Goal: Complete application form

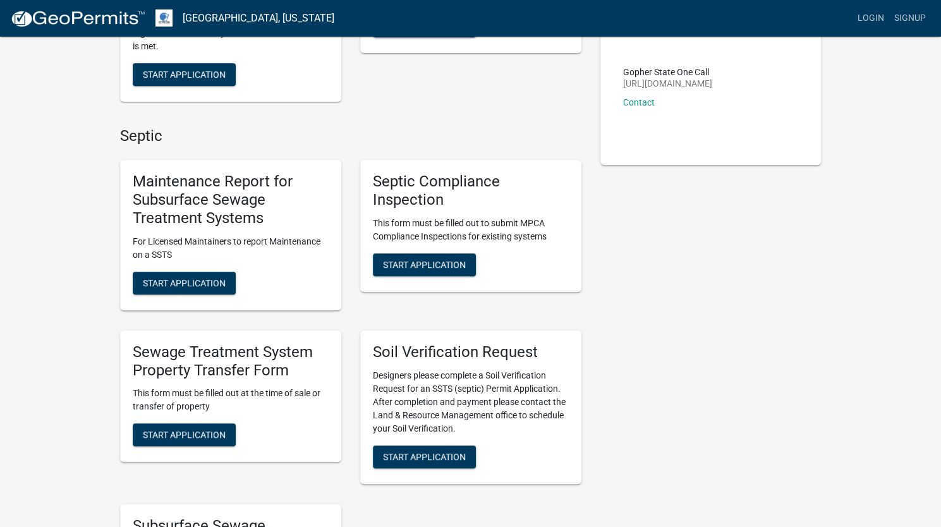
scroll to position [217, 0]
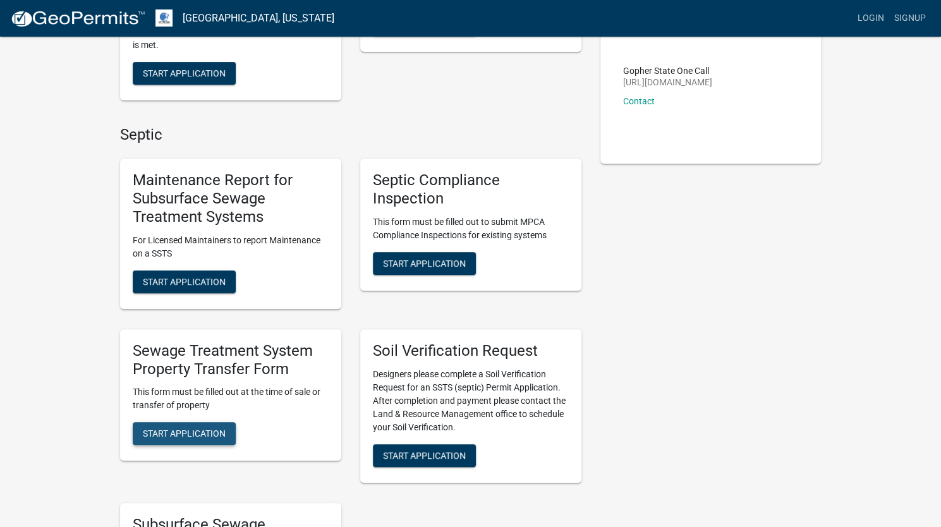
click at [171, 435] on span "Start Application" at bounding box center [184, 433] width 83 height 10
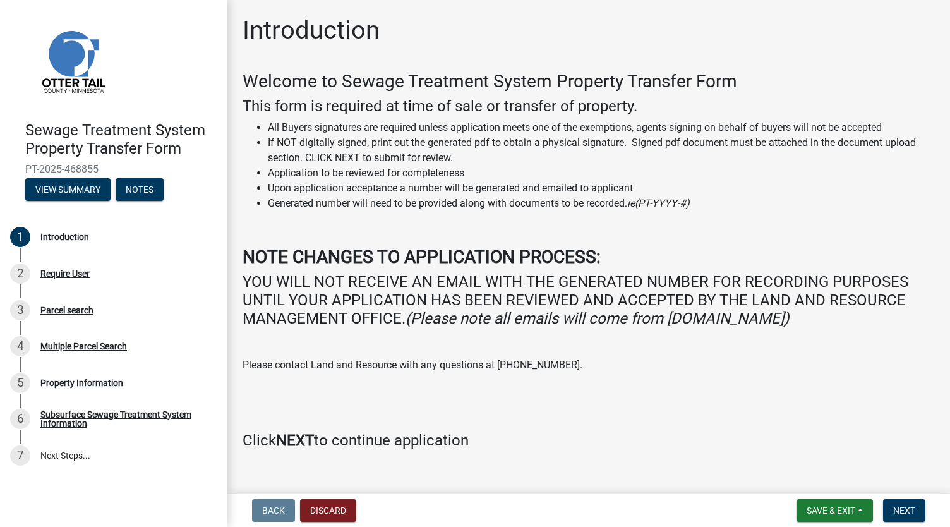
scroll to position [20, 0]
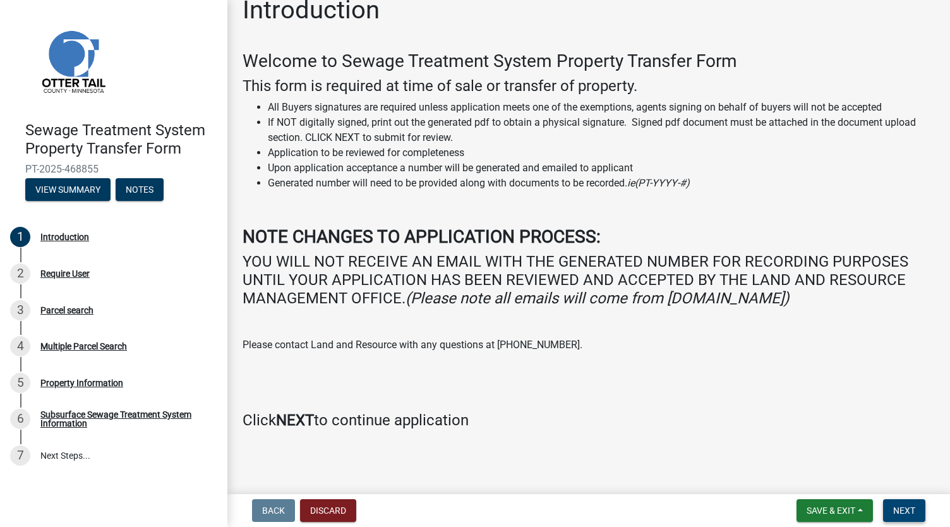
click at [907, 510] on span "Next" at bounding box center [905, 511] width 22 height 10
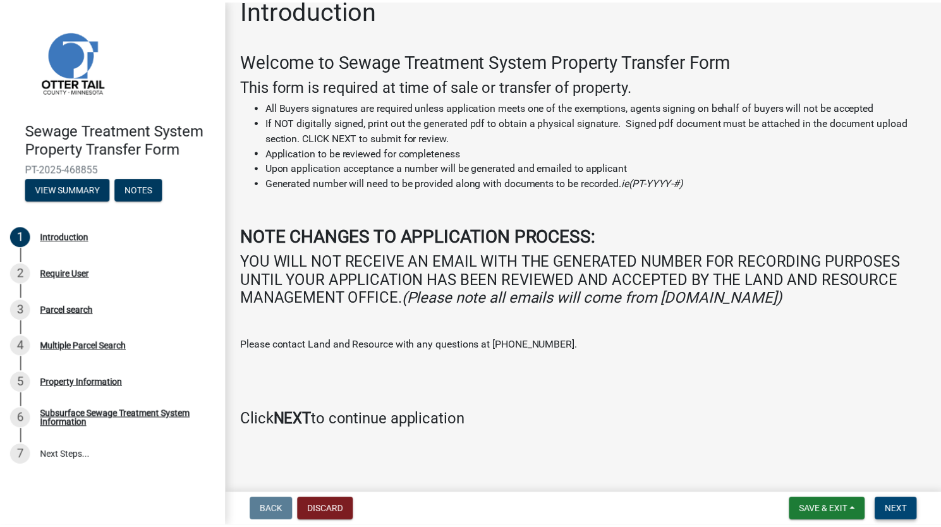
scroll to position [0, 0]
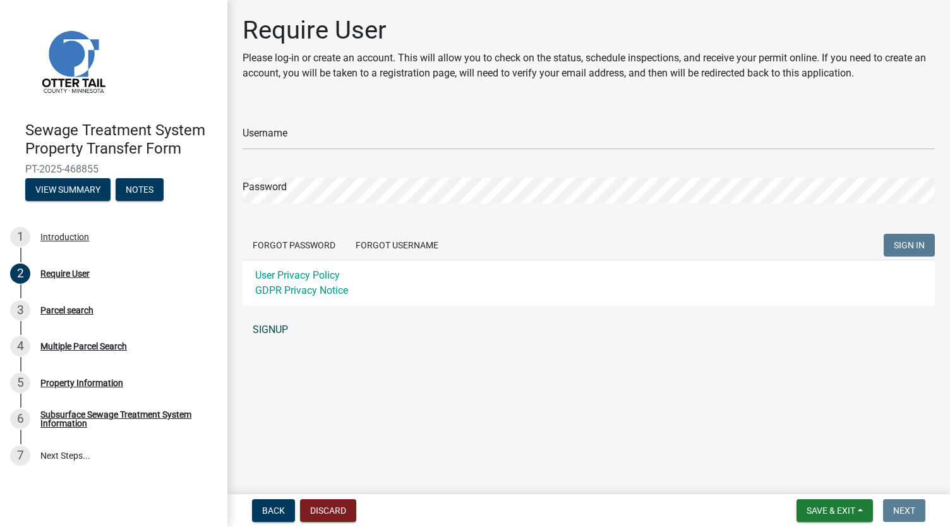
click at [273, 328] on link "SIGNUP" at bounding box center [589, 329] width 693 height 25
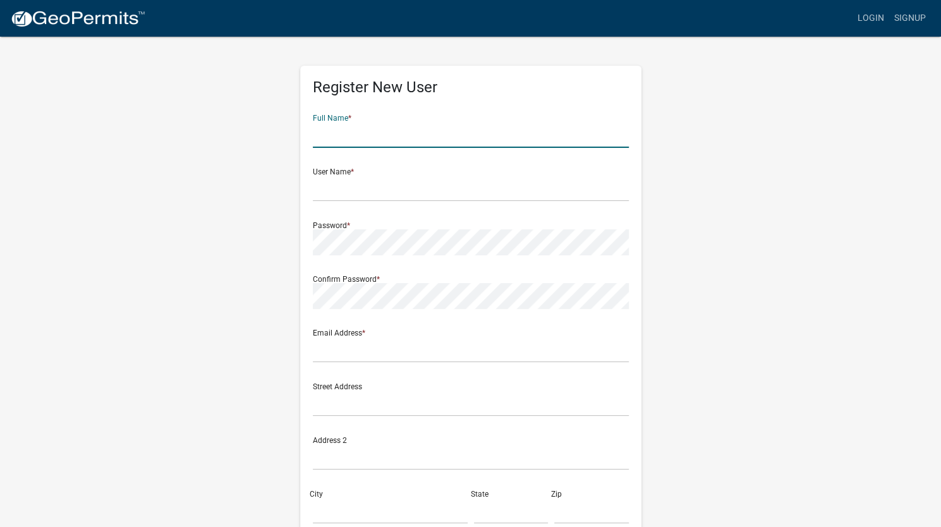
click at [421, 136] on input "text" at bounding box center [471, 135] width 316 height 26
type input "Charles Sweetman"
type input "16962 Fairhaven Ave"
type input "Farmington"
type input "MN"
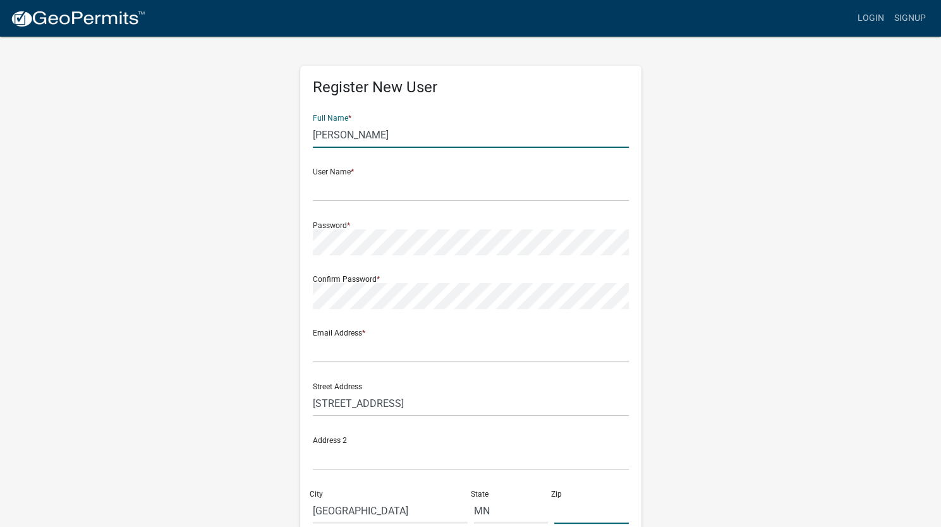
type input "55024"
type input "6512539253"
click at [432, 191] on input "text" at bounding box center [471, 189] width 316 height 26
